Goal: Task Accomplishment & Management: Manage account settings

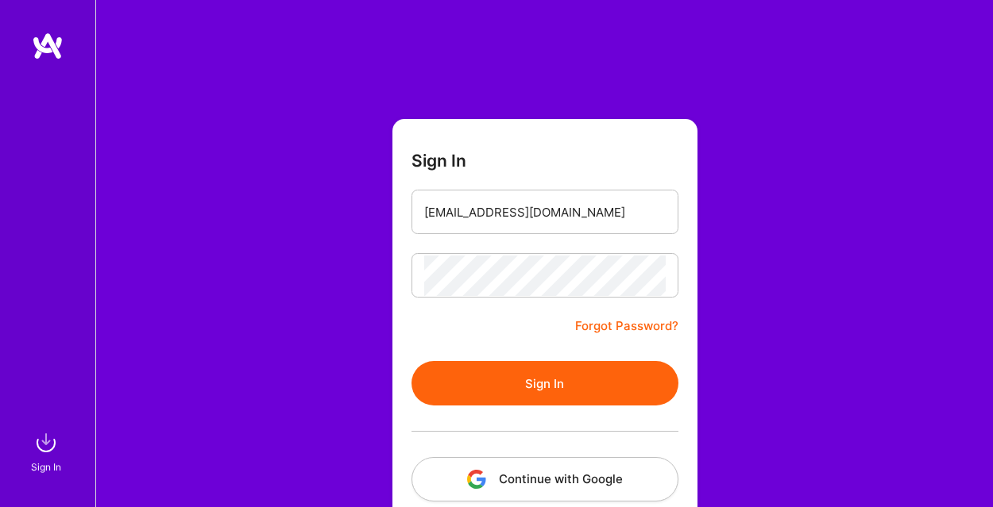
click at [530, 387] on button "Sign In" at bounding box center [544, 383] width 267 height 44
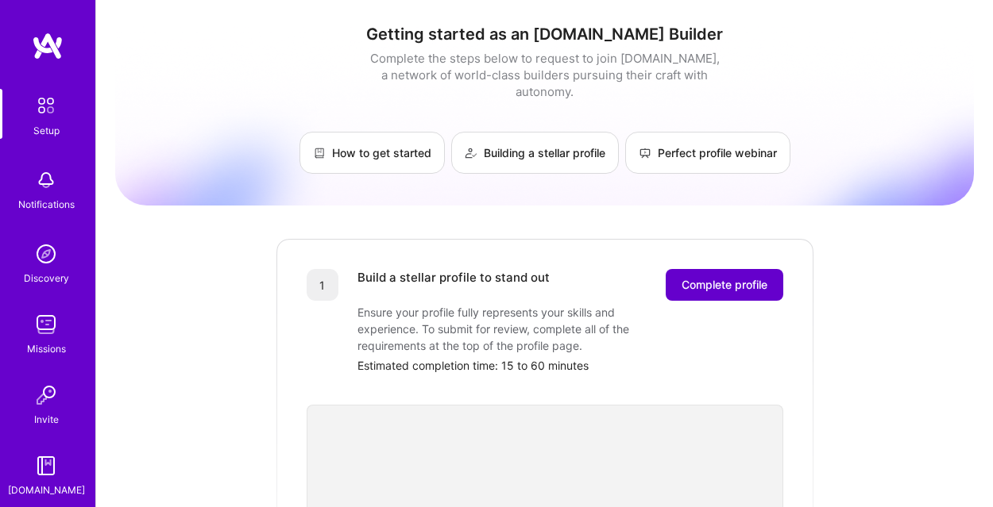
click at [705, 277] on span "Complete profile" at bounding box center [724, 285] width 86 height 16
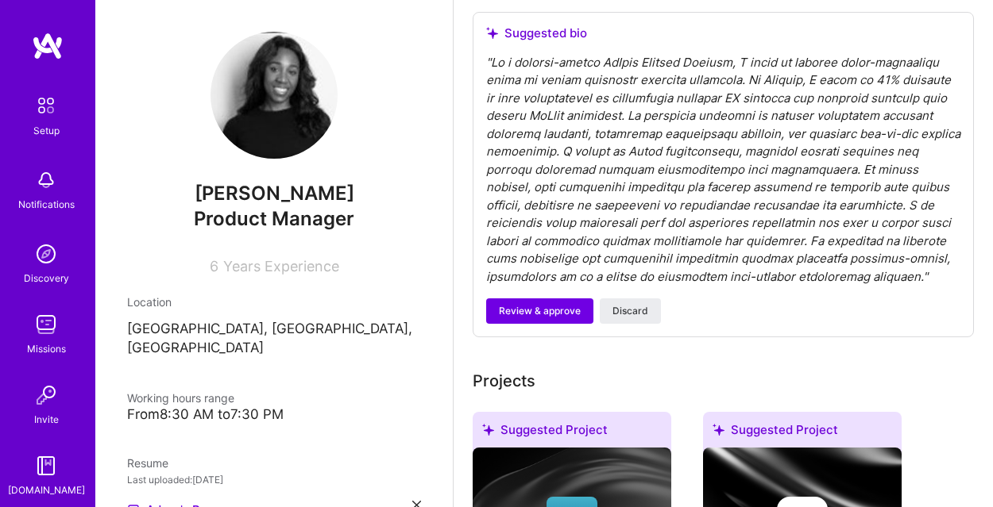
scroll to position [508, 0]
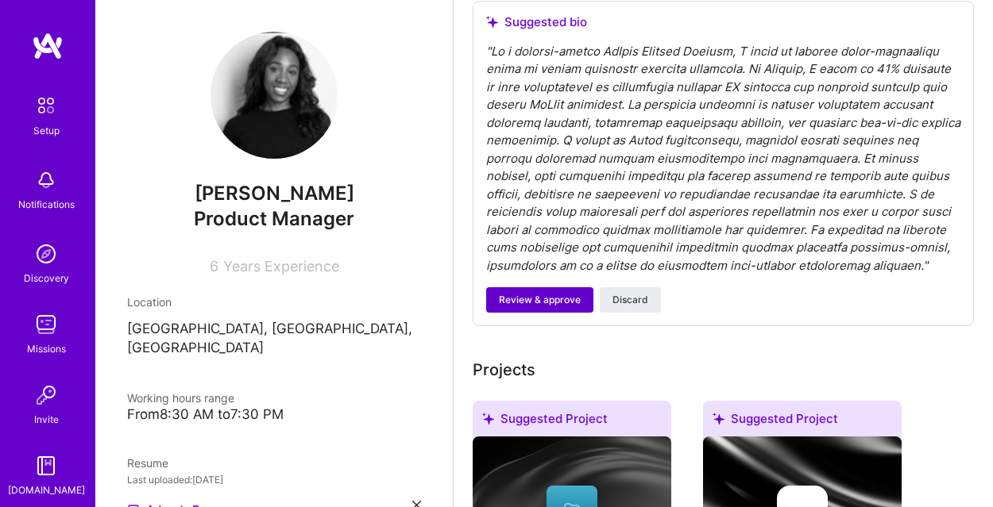
click at [567, 299] on span "Review & approve" at bounding box center [540, 300] width 82 height 14
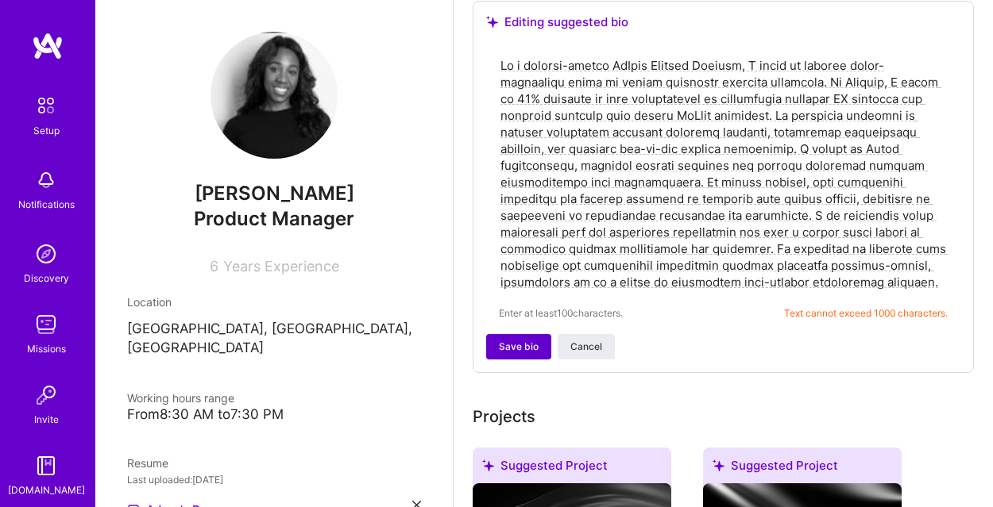
click at [519, 351] on span "Save bio" at bounding box center [519, 347] width 40 height 14
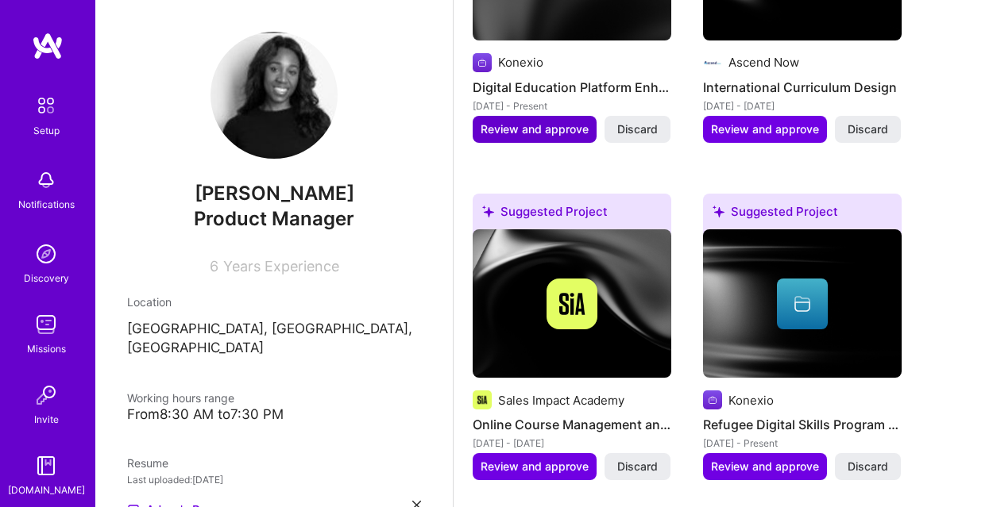
scroll to position [921, 0]
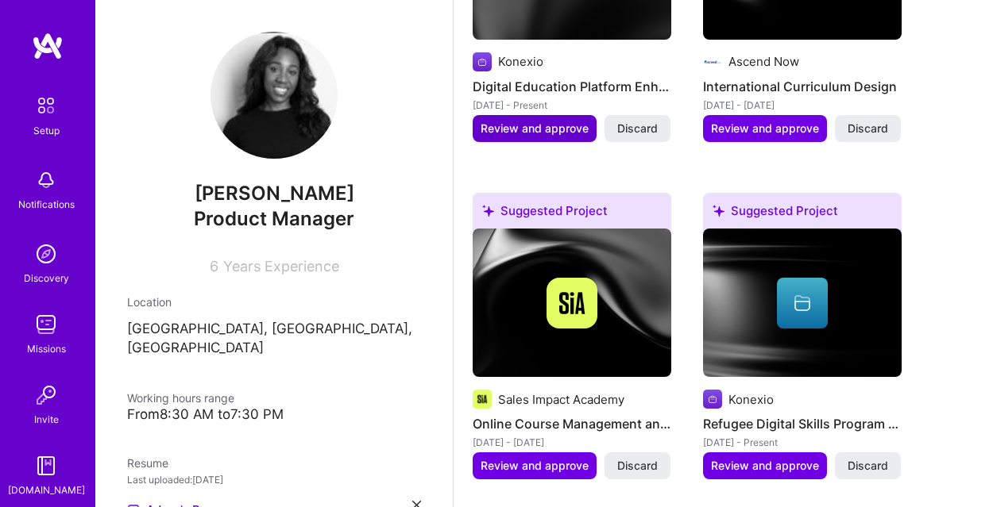
click at [542, 131] on span "Review and approve" at bounding box center [534, 129] width 108 height 16
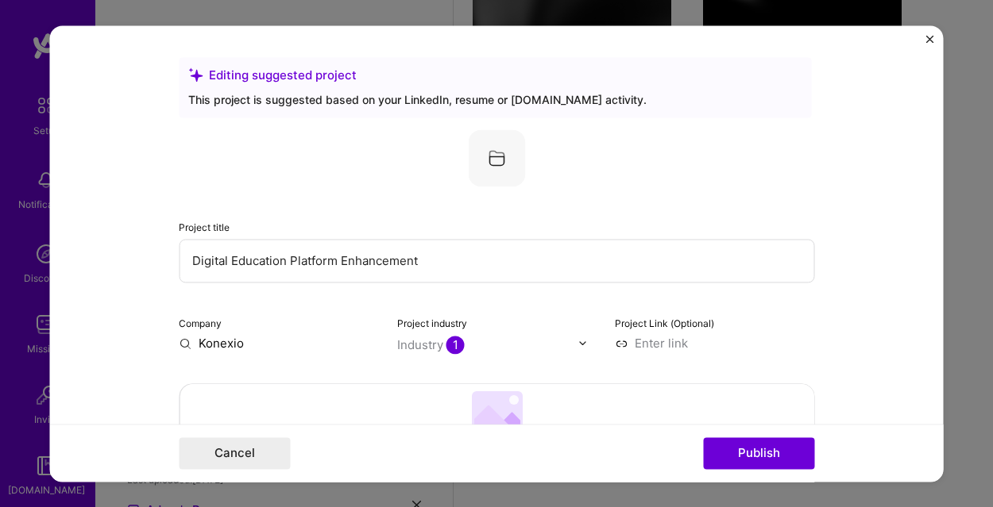
click at [844, 273] on form "Editing suggested project This project is suggested based on your LinkedIn, res…" at bounding box center [496, 253] width 893 height 457
click at [927, 38] on img "Close" at bounding box center [930, 39] width 8 height 8
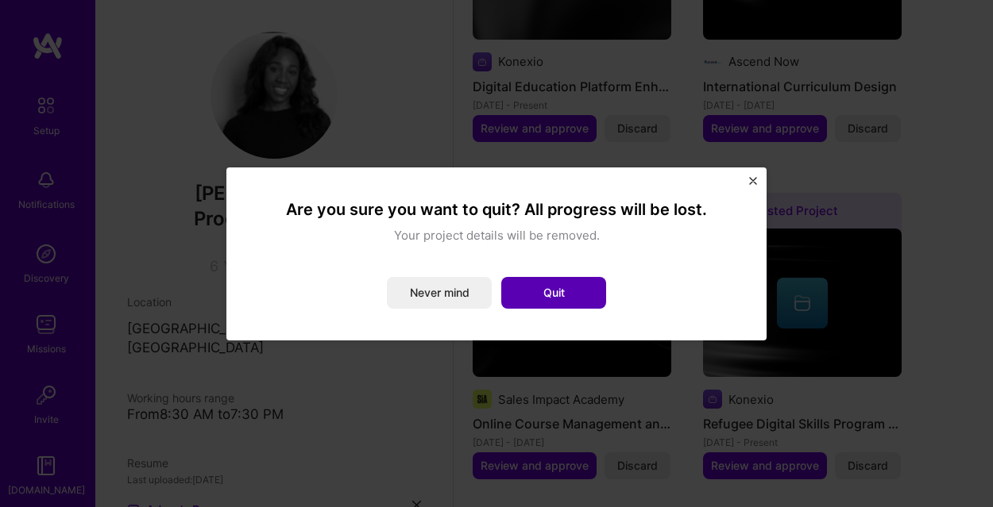
click at [554, 297] on button "Quit" at bounding box center [553, 293] width 105 height 32
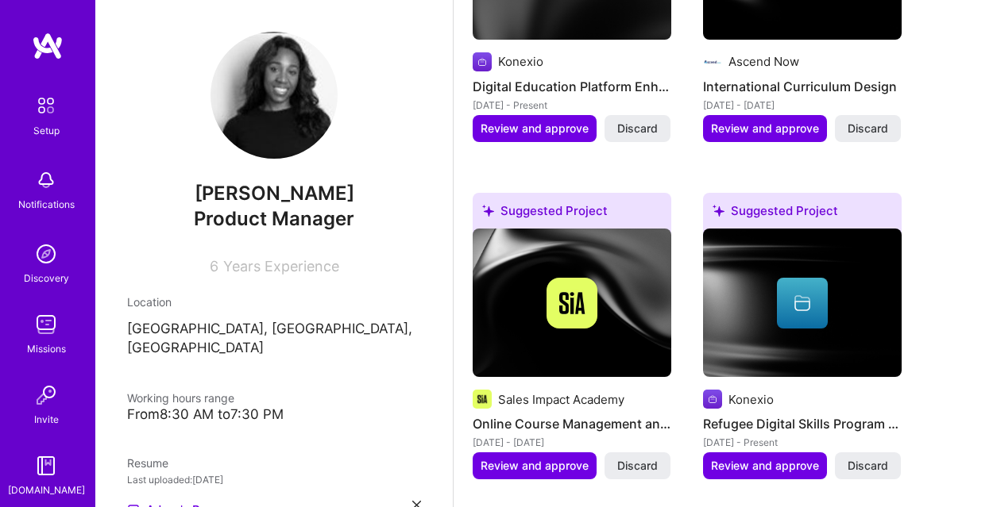
click at [462, 322] on div "Complete your profile to take the first step in unlocking full [DOMAIN_NAME] ac…" at bounding box center [722, 422] width 539 height 2561
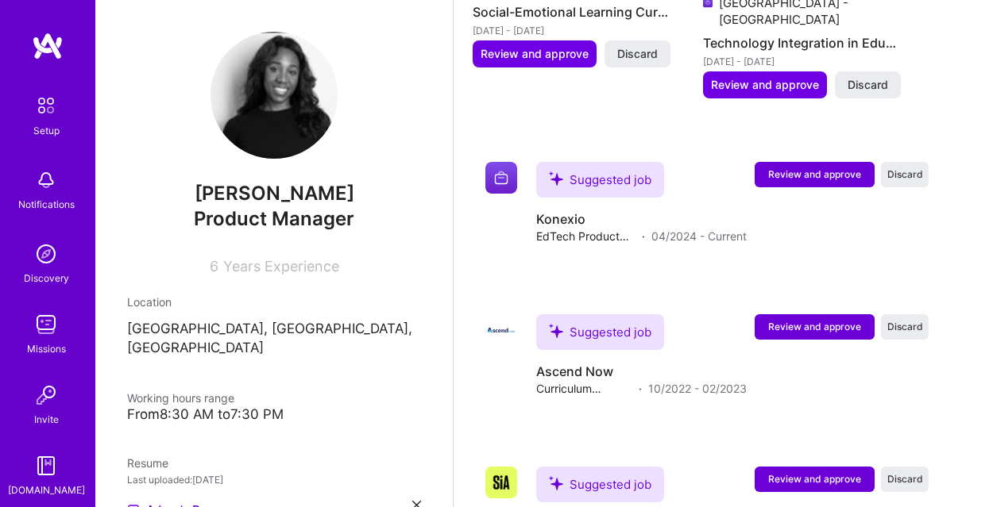
scroll to position [1684, 0]
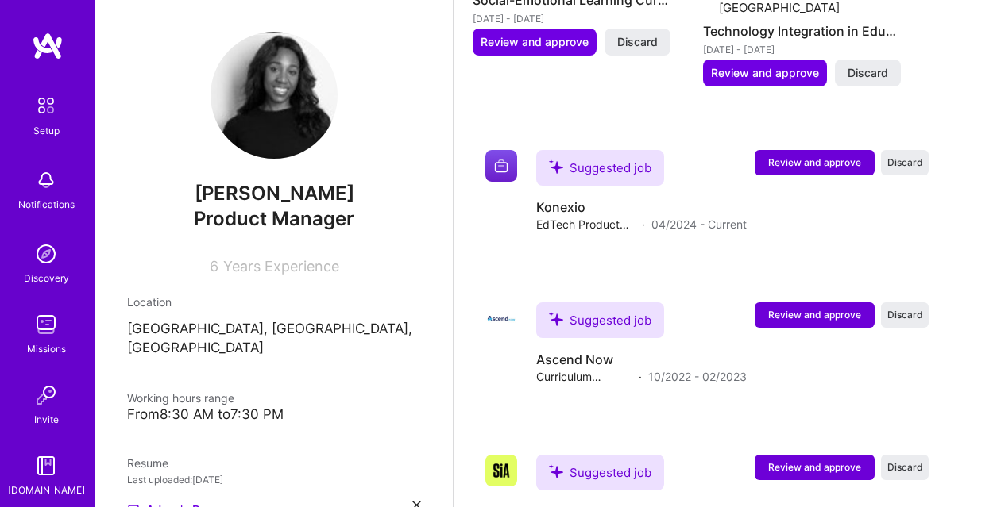
click at [68, 197] on div "Notifications" at bounding box center [46, 204] width 56 height 17
click at [52, 265] on img at bounding box center [46, 254] width 32 height 32
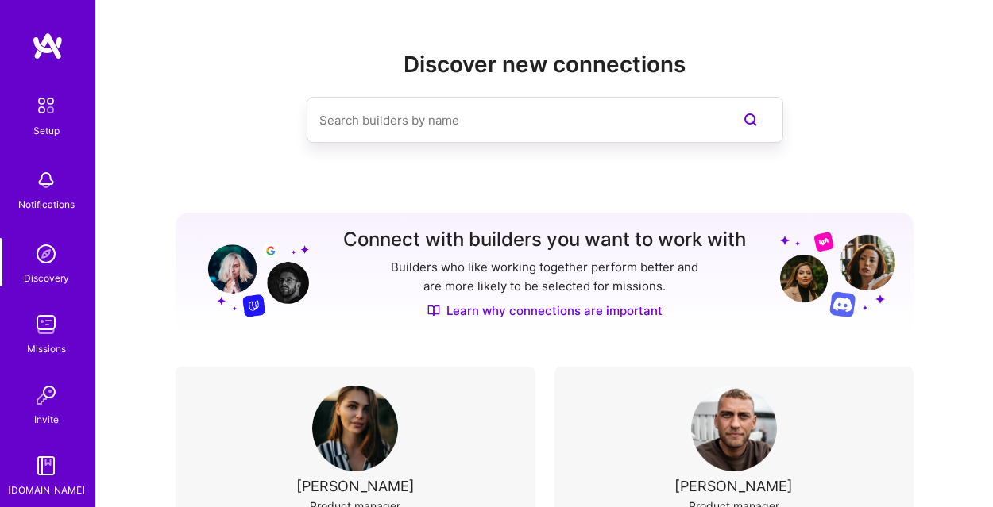
click at [37, 311] on img at bounding box center [46, 325] width 32 height 32
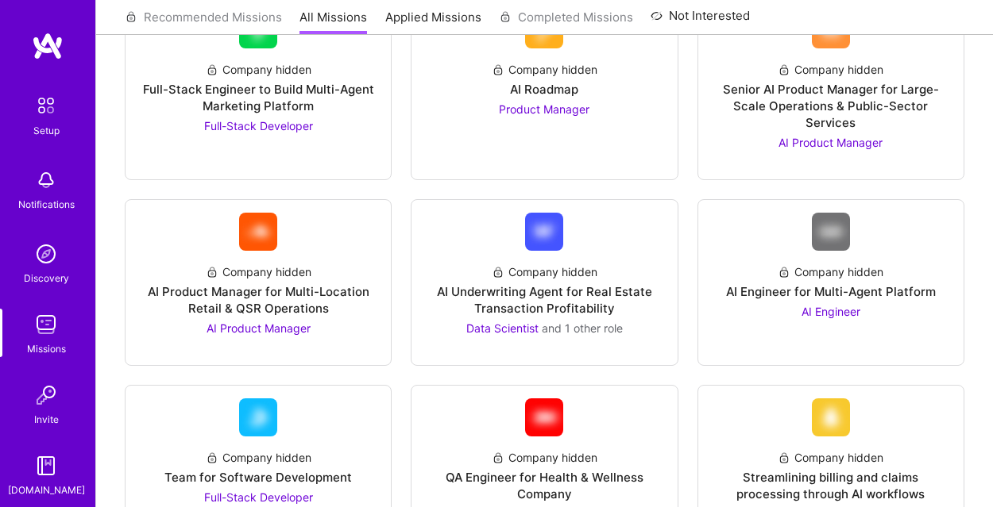
scroll to position [445, 0]
